Goal: Information Seeking & Learning: Learn about a topic

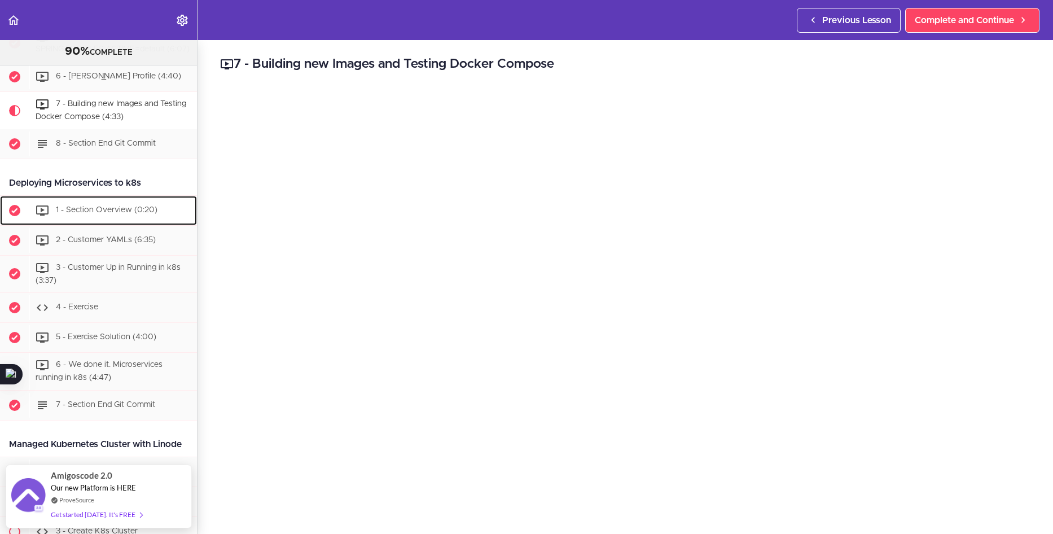
click at [95, 214] on span "1 - Section Overview (0:20)" at bounding box center [107, 210] width 102 height 8
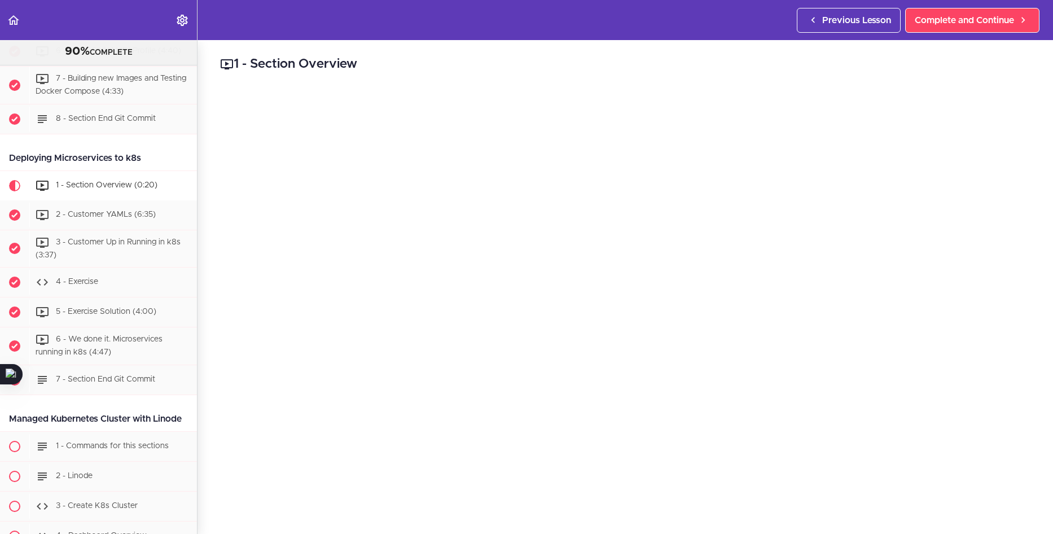
scroll to position [4479, 0]
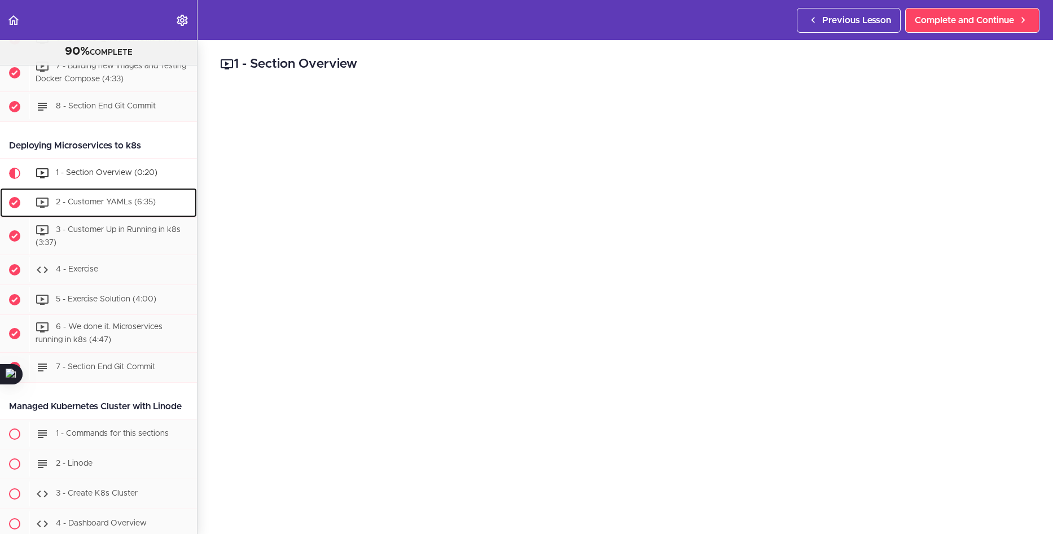
click at [79, 206] on span "2 - Customer YAMLs (6:35)" at bounding box center [106, 202] width 100 height 8
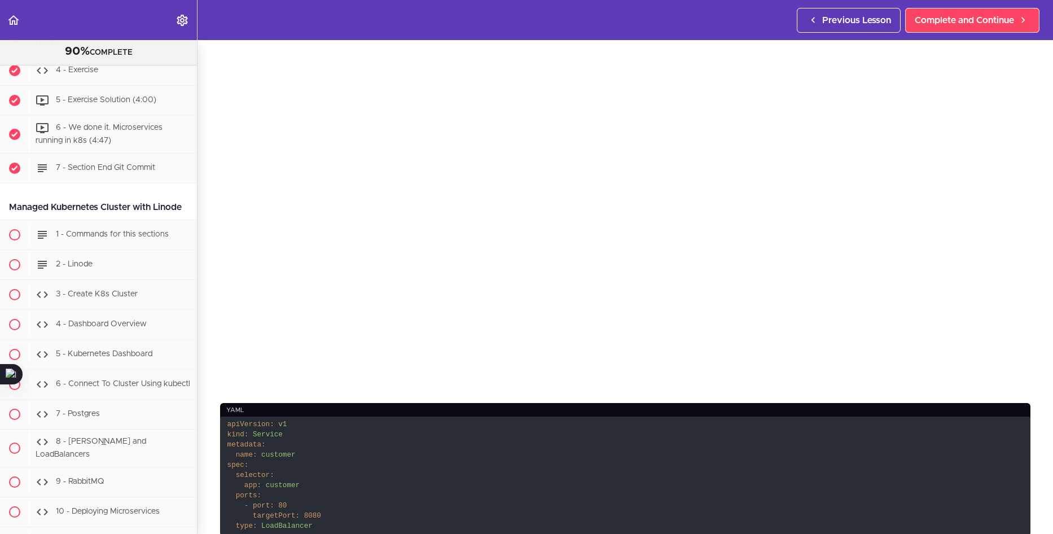
scroll to position [339, 0]
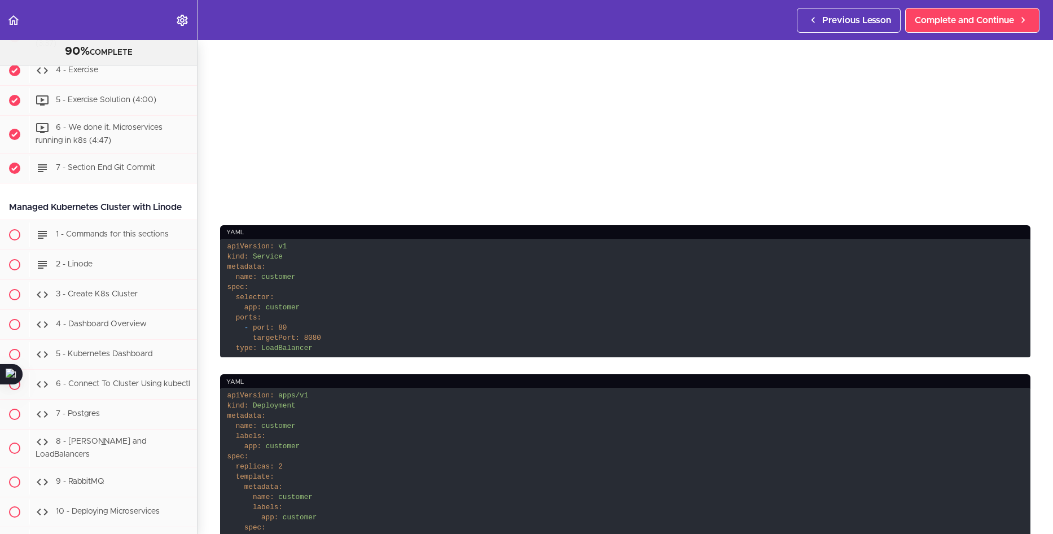
click at [399, 345] on code "apiVersion: v1 kind: Service metadata: name: customer spec: selector: app: cust…" at bounding box center [625, 298] width 811 height 119
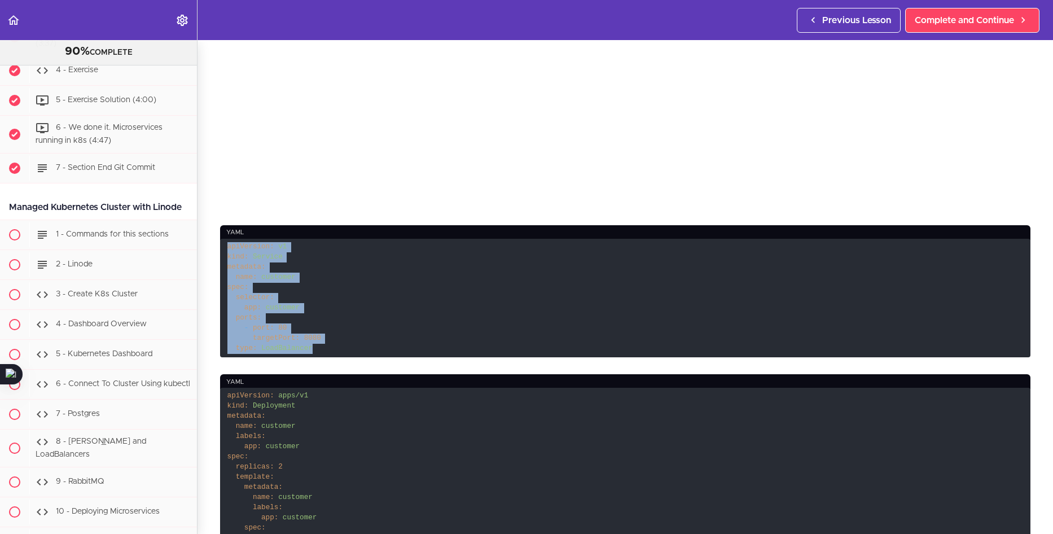
drag, startPoint x: 316, startPoint y: 342, endPoint x: 217, endPoint y: 237, distance: 144.6
click at [217, 237] on section "Microservices and Distributed Systems 90% COMPLETE Getting Started 1 - Few Word…" at bounding box center [526, 287] width 1053 height 494
copy code "apiVersion: v1 kind: Service metadata: name: customer spec: selector: app: cust…"
click at [498, 350] on code "apiVersion: v1 kind: Service metadata: name: customer spec: selector: app: cust…" at bounding box center [625, 298] width 811 height 119
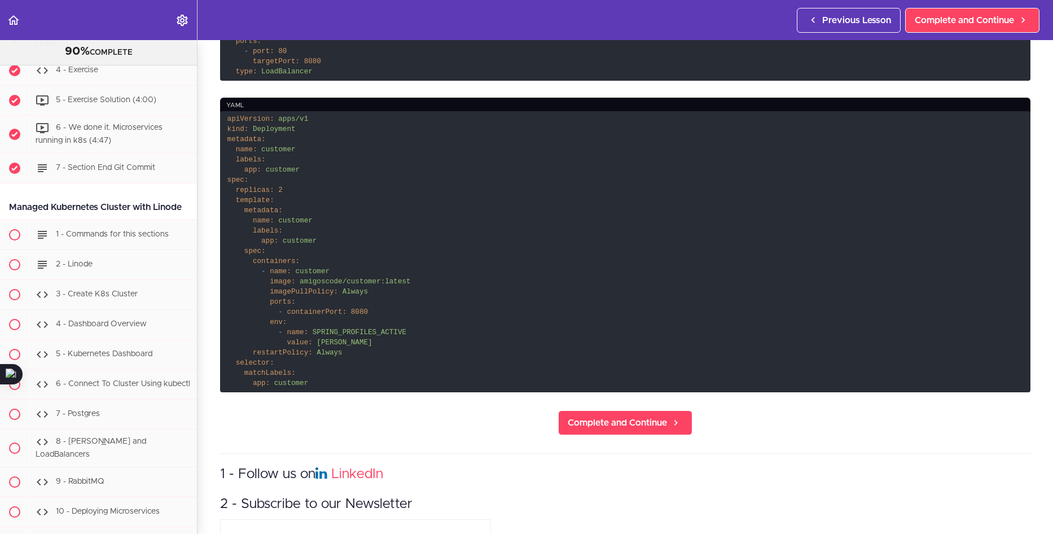
scroll to position [565, 0]
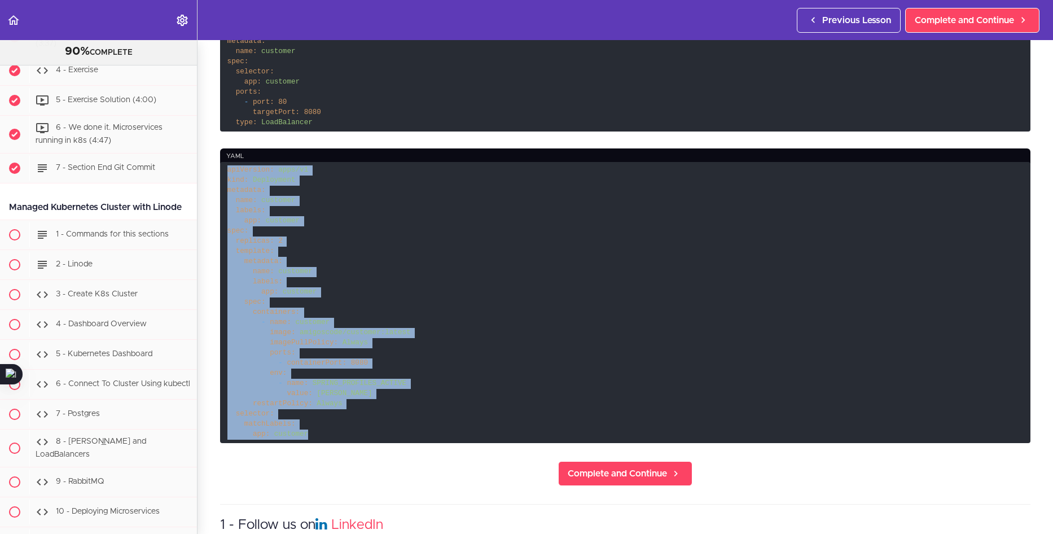
drag, startPoint x: 313, startPoint y: 434, endPoint x: 229, endPoint y: 168, distance: 279.1
click at [229, 168] on code "apiVersion: apps/v1 kind: Deployment metadata: name: customer labels: app: cust…" at bounding box center [625, 302] width 811 height 281
copy code "apiVersion: apps/v1 kind: Deployment metadata: name: customer labels: app: cust…"
click at [485, 269] on code "apiVersion: apps/v1 kind: Deployment metadata: name: customer labels: app: cust…" at bounding box center [625, 302] width 811 height 281
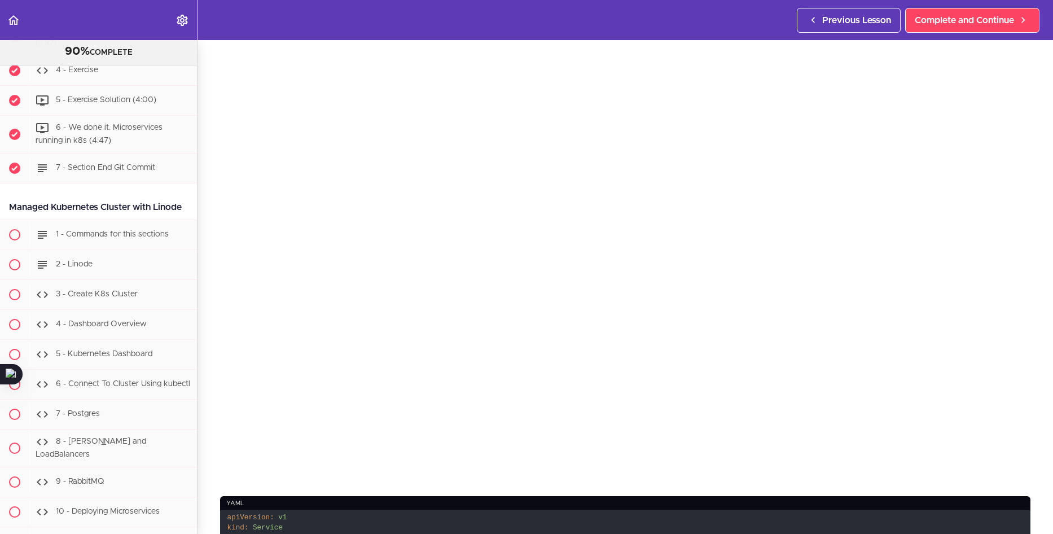
scroll to position [56, 0]
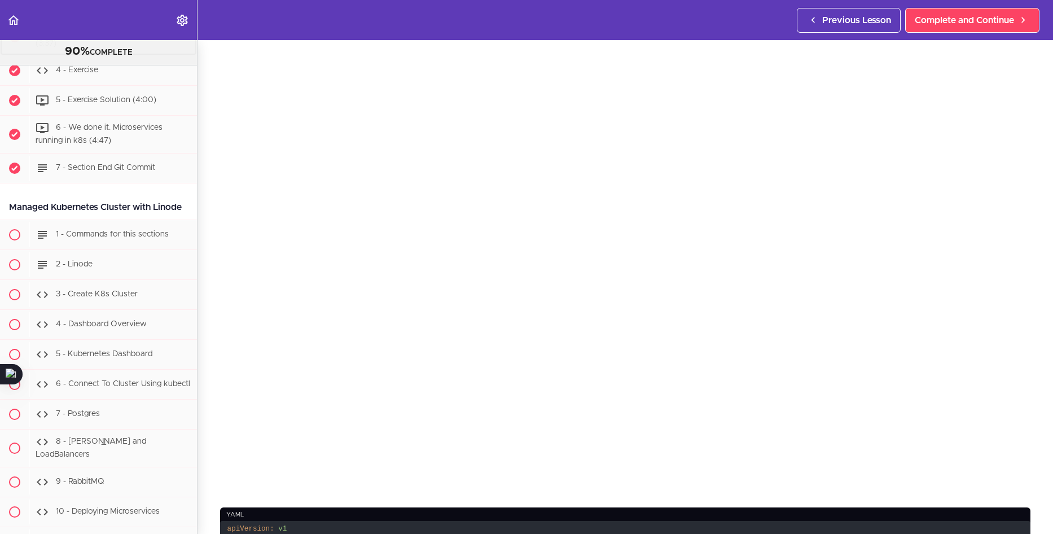
click at [145, 56] on div "3 - Customer Up in Running in k8s (3:37)" at bounding box center [113, 37] width 168 height 37
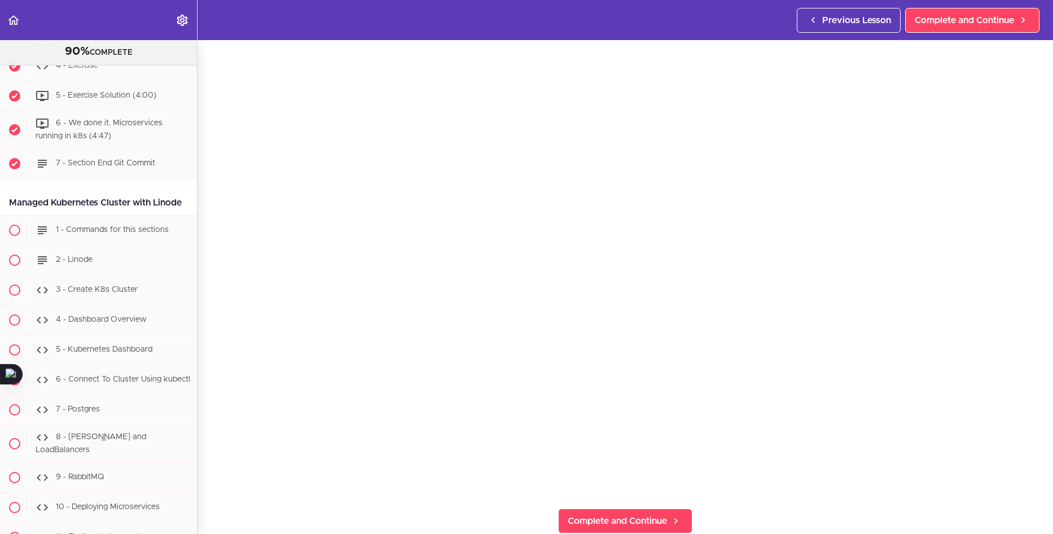
scroll to position [4652, 0]
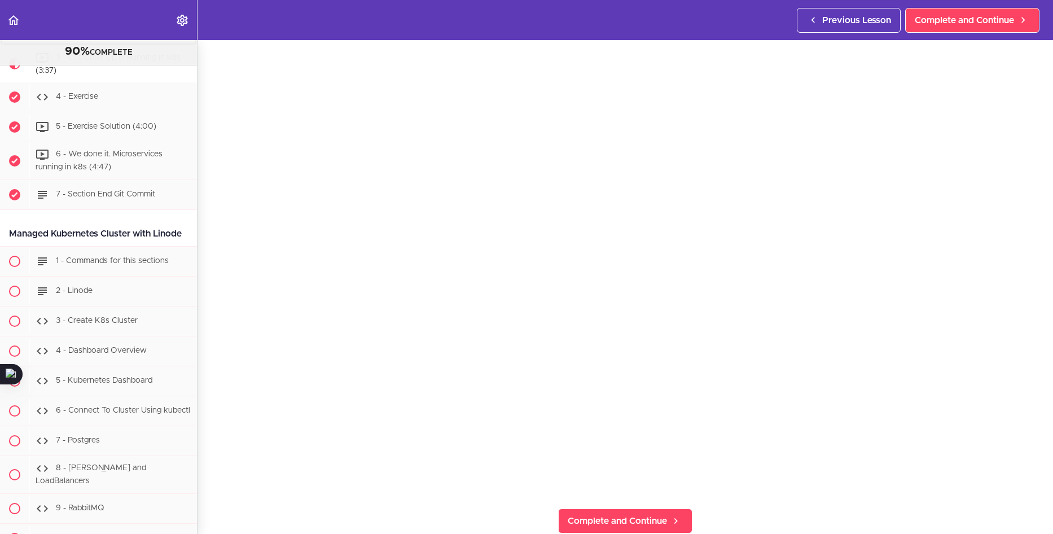
click at [131, 34] on span "2 - Customer YAMLs (6:35)" at bounding box center [106, 30] width 100 height 8
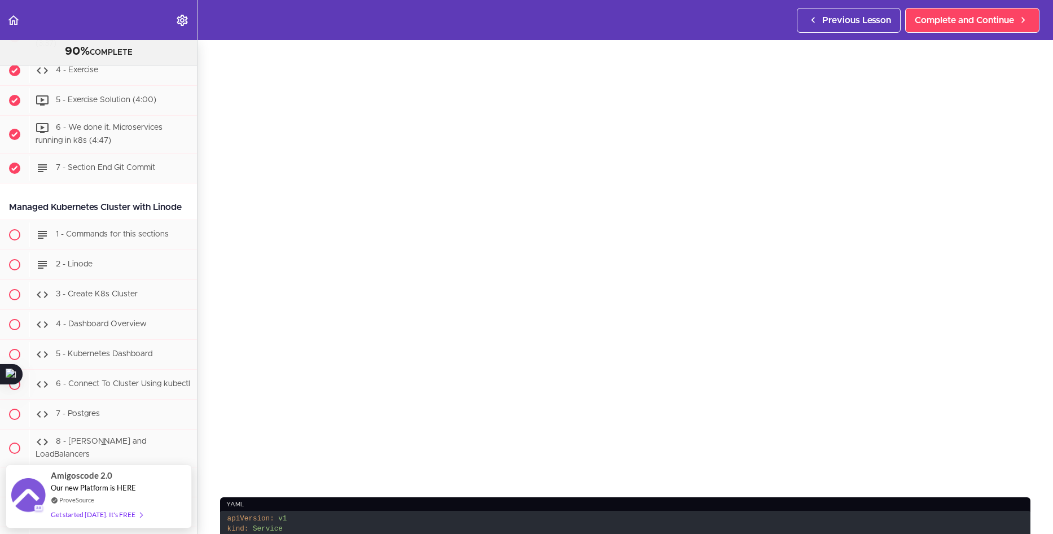
scroll to position [56, 0]
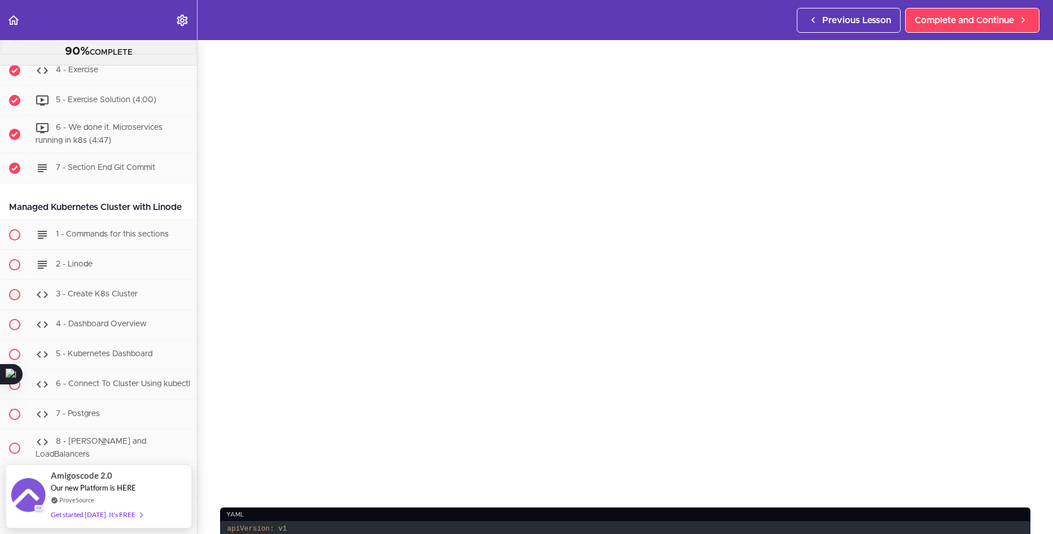
click at [103, 56] on div "3 - Customer Up in Running in k8s (3:37)" at bounding box center [113, 37] width 168 height 37
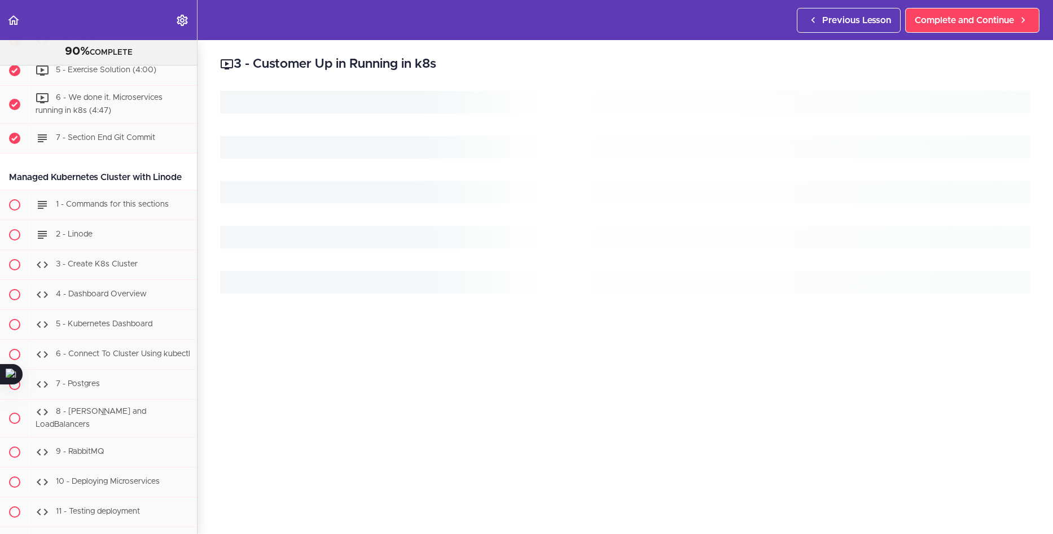
scroll to position [4708, 0]
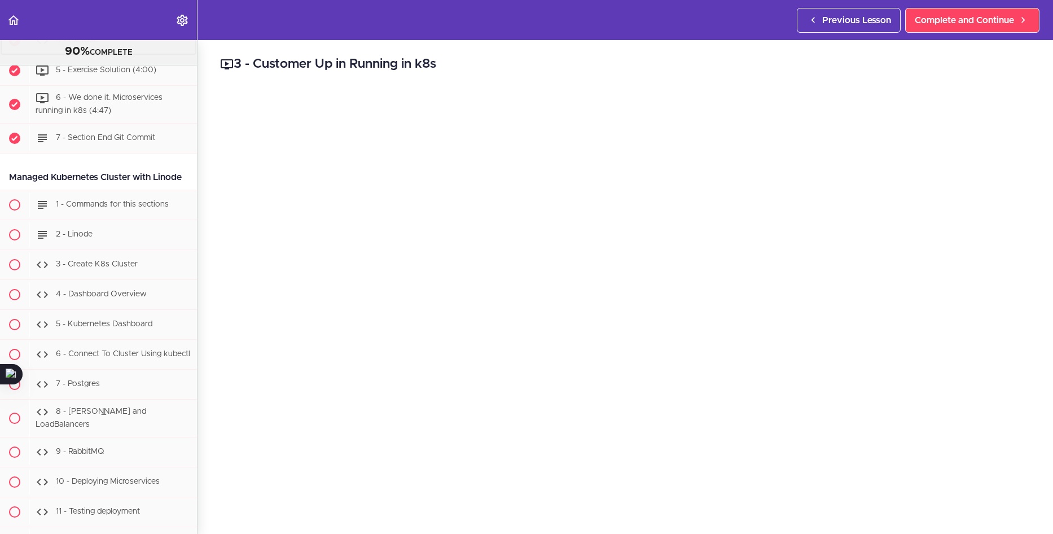
click at [80, 53] on div "4 - Exercise" at bounding box center [113, 40] width 168 height 25
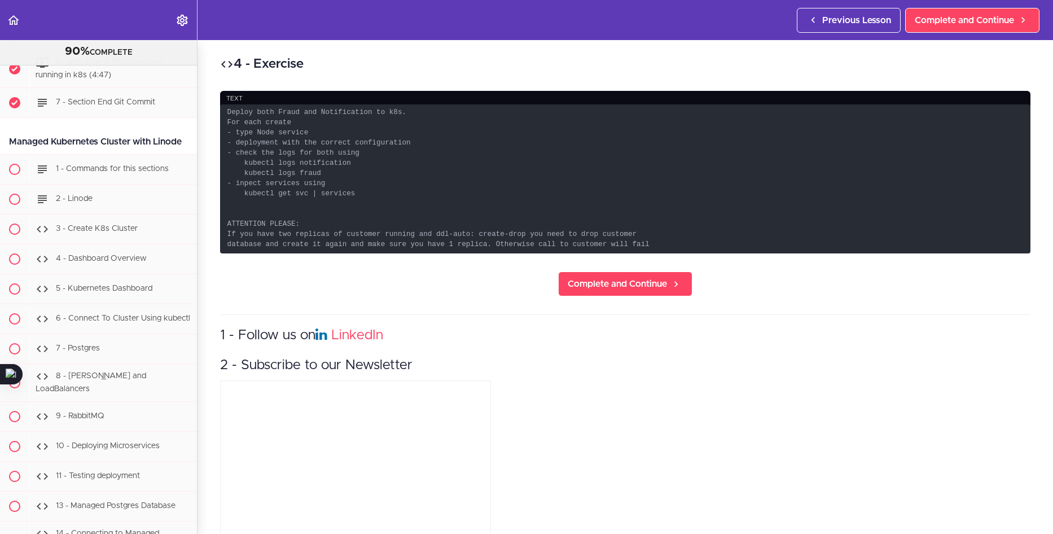
scroll to position [4746, 0]
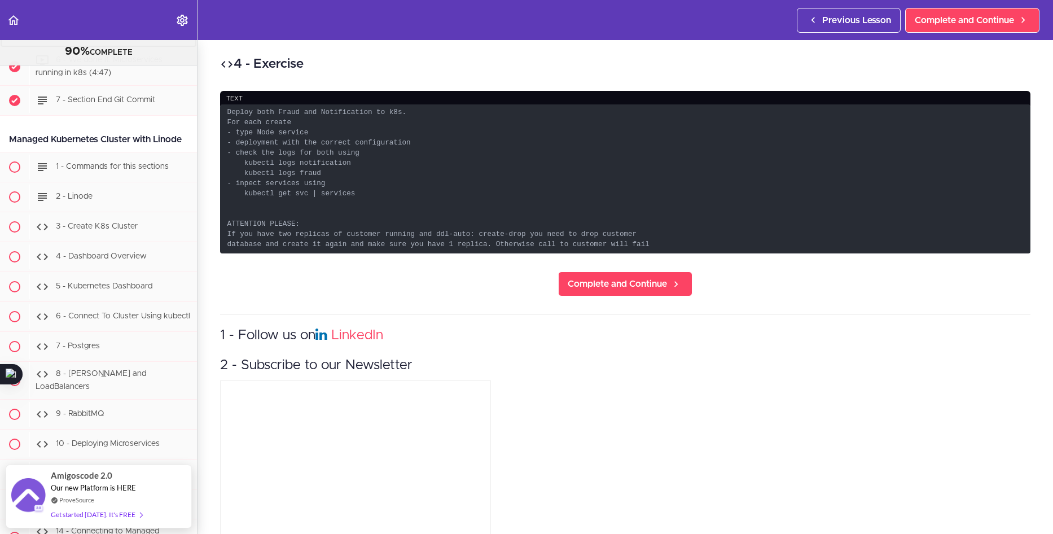
click at [93, 37] on span "5 - Exercise Solution (4:00)" at bounding box center [106, 33] width 100 height 8
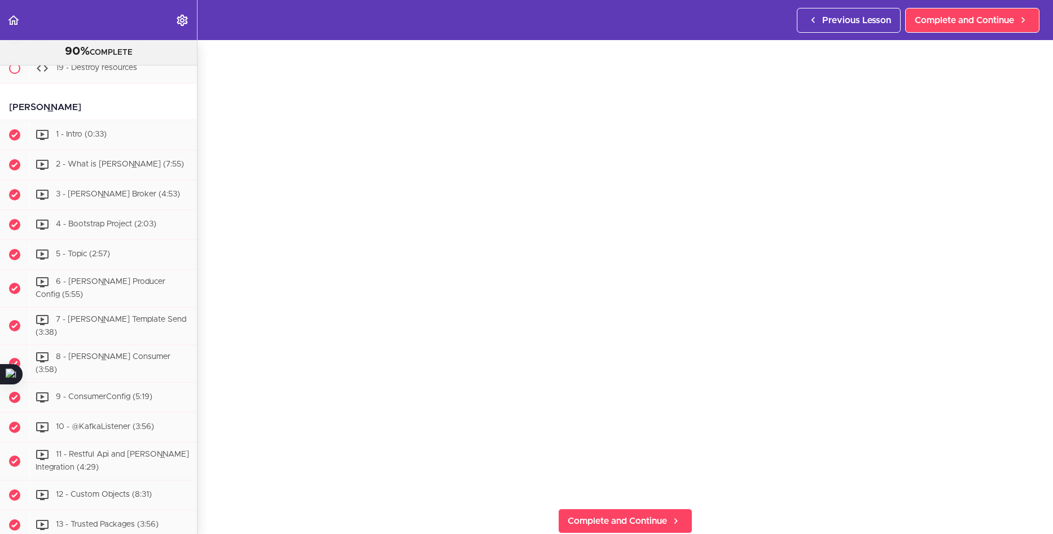
scroll to position [5397, 0]
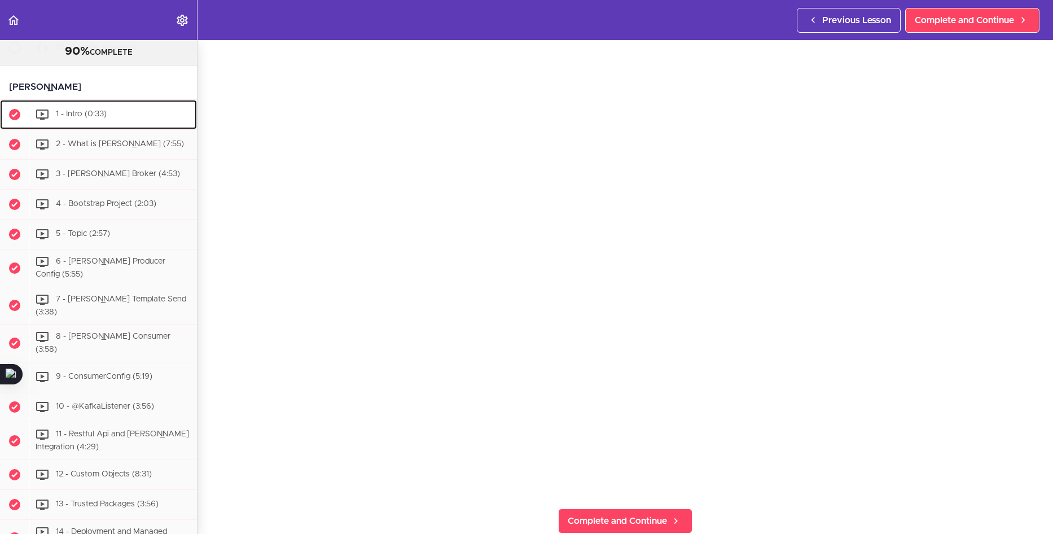
click at [91, 118] on span "1 - Intro (0:33)" at bounding box center [81, 114] width 51 height 8
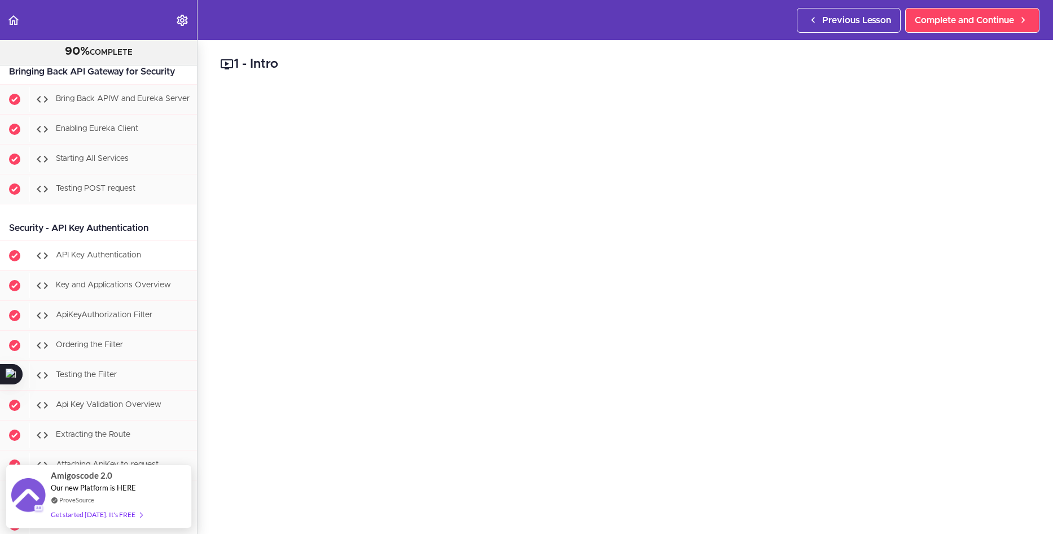
scroll to position [5973, 0]
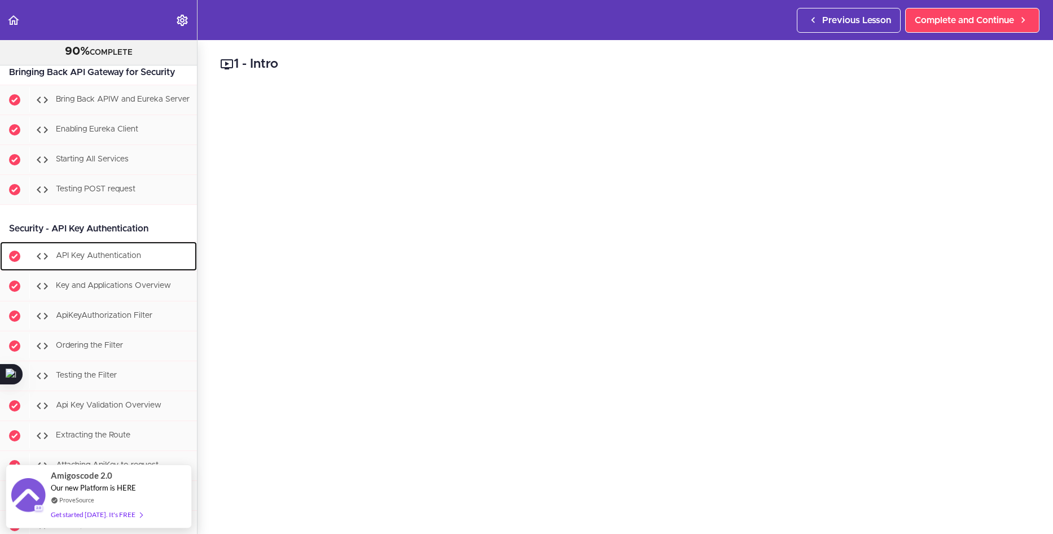
click at [126, 260] on span "API Key Authentication" at bounding box center [98, 256] width 85 height 8
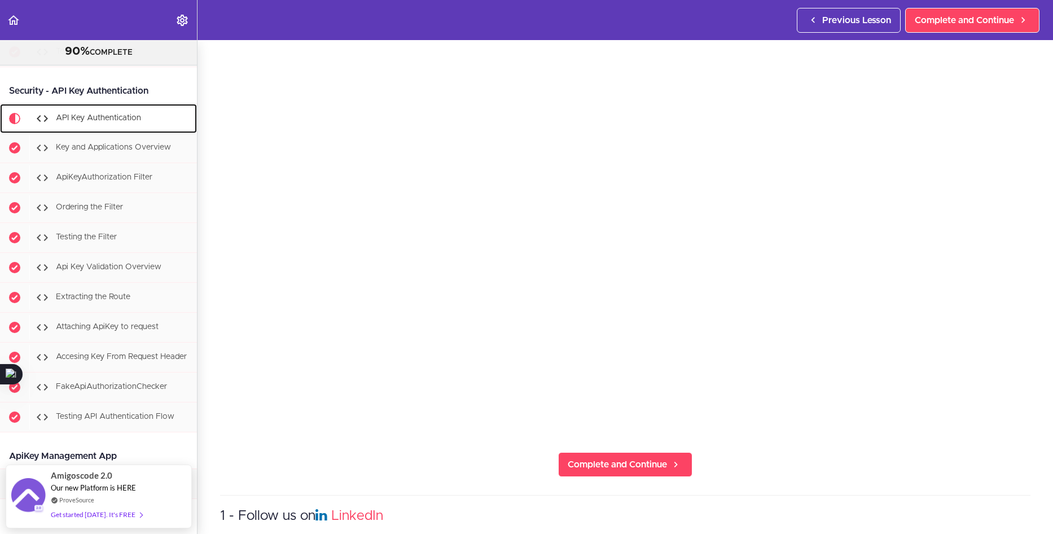
scroll to position [56, 0]
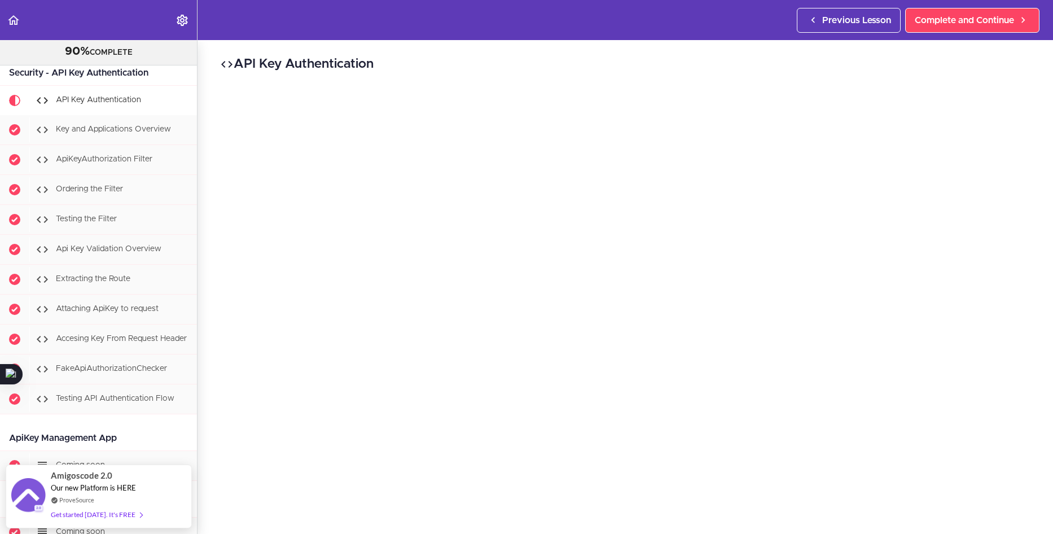
scroll to position [6126, 0]
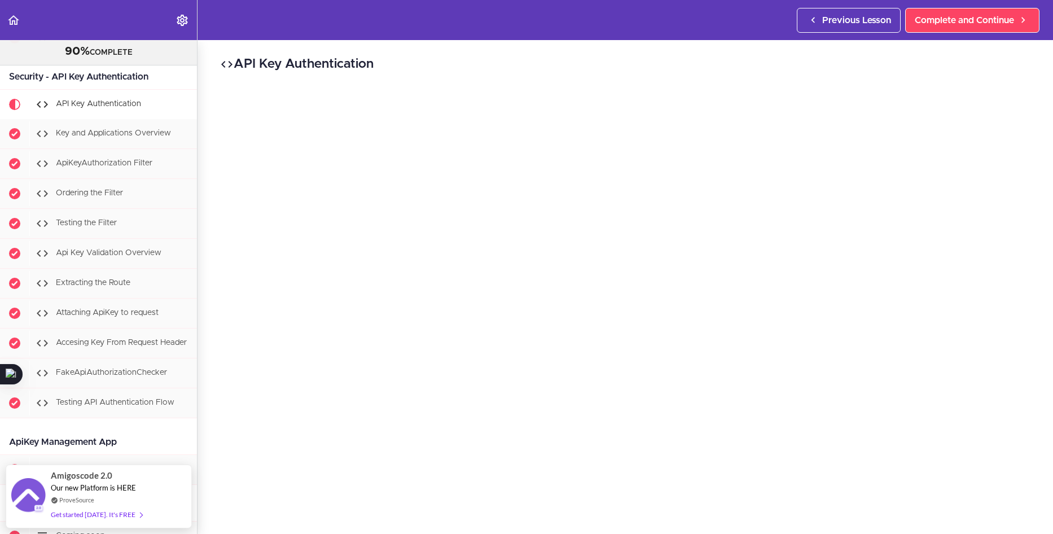
click at [216, 288] on div "API Key Authentication Complete and Continue 1 - Follow us on LinkedIn 2 - Subs…" at bounding box center [626, 287] width 856 height 494
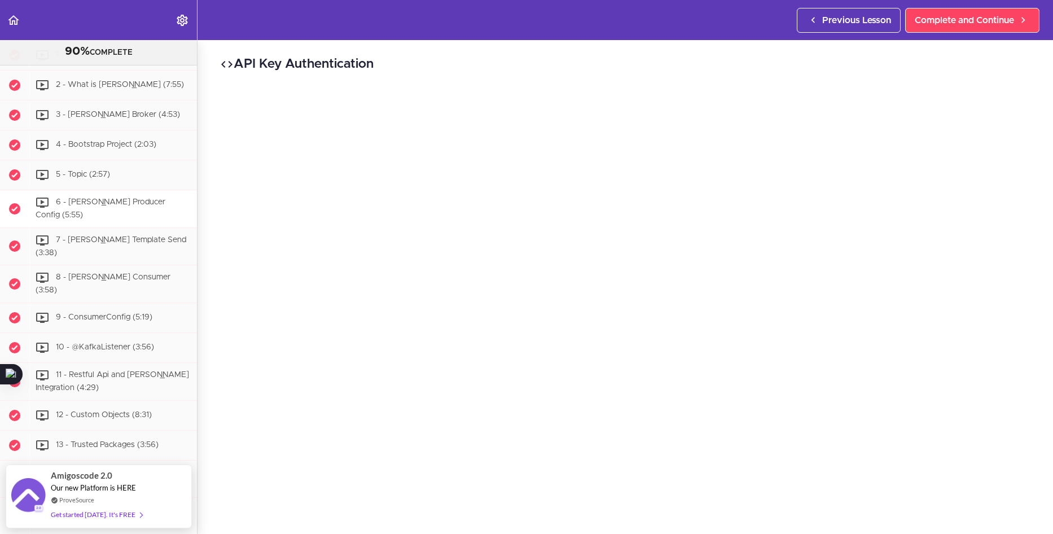
scroll to position [5448, 0]
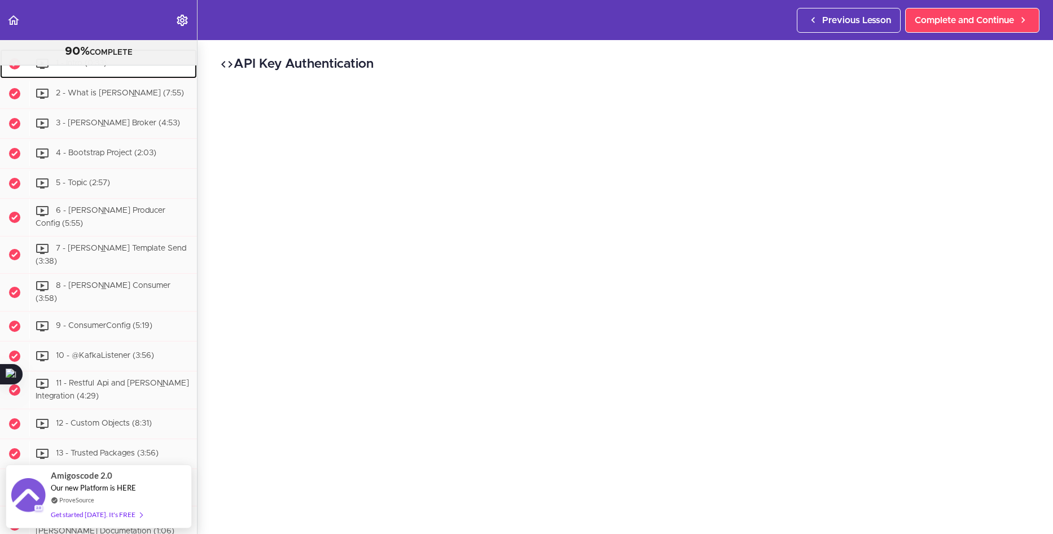
click at [97, 76] on div "1 - Intro (0:33)" at bounding box center [113, 63] width 168 height 25
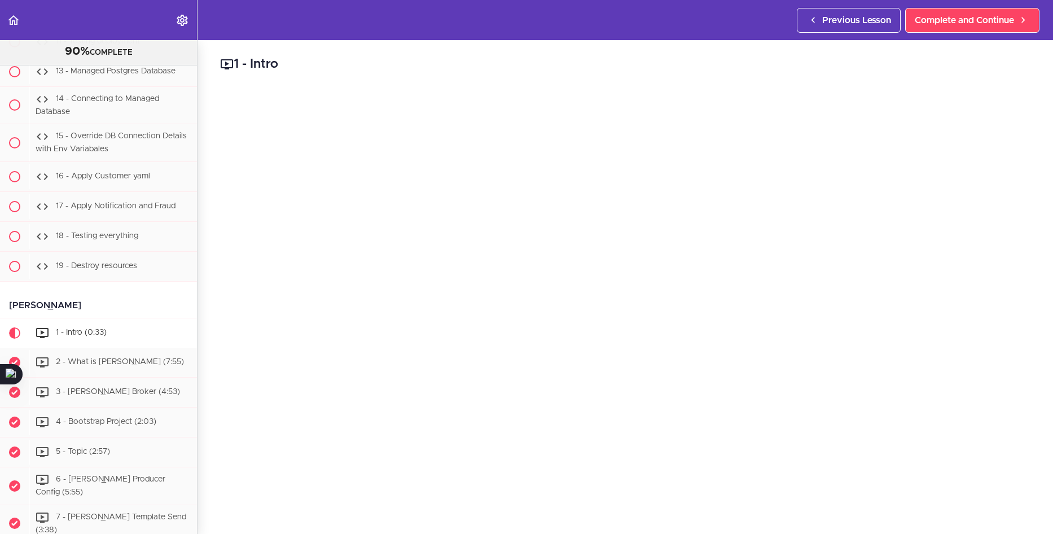
scroll to position [5405, 0]
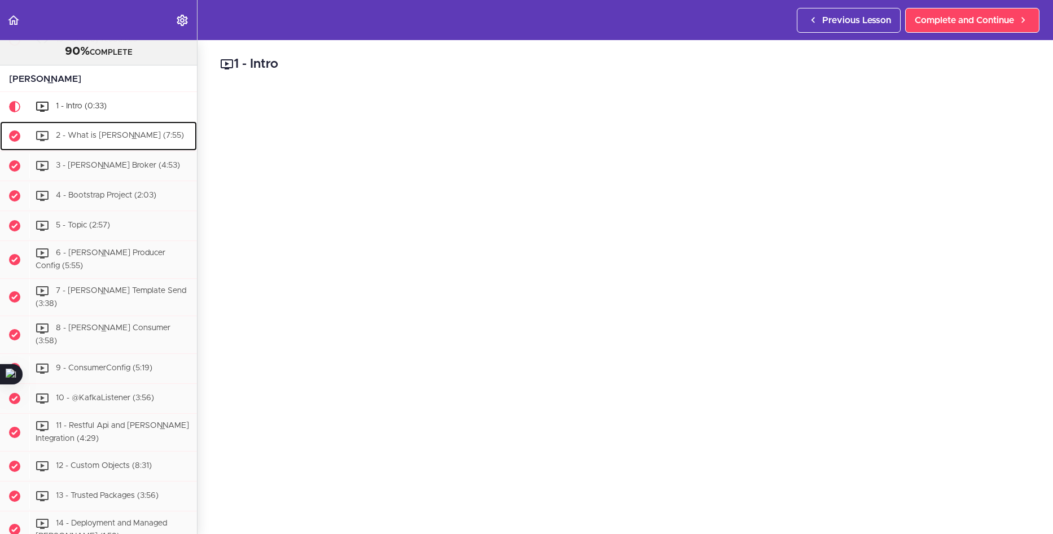
click at [125, 139] on span "2 - What is [PERSON_NAME] (7:55)" at bounding box center [120, 136] width 128 height 8
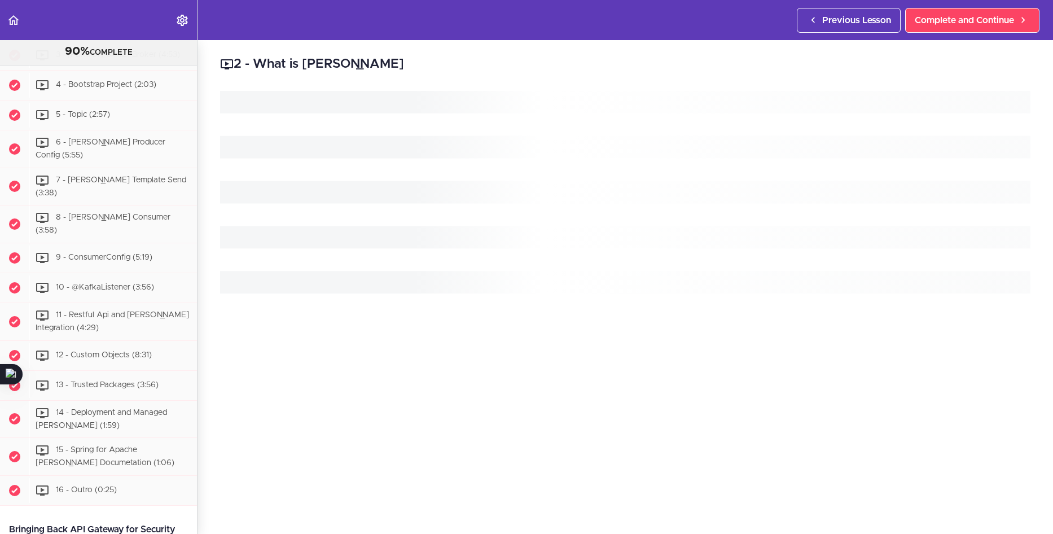
scroll to position [5552, 0]
